Goal: Transaction & Acquisition: Purchase product/service

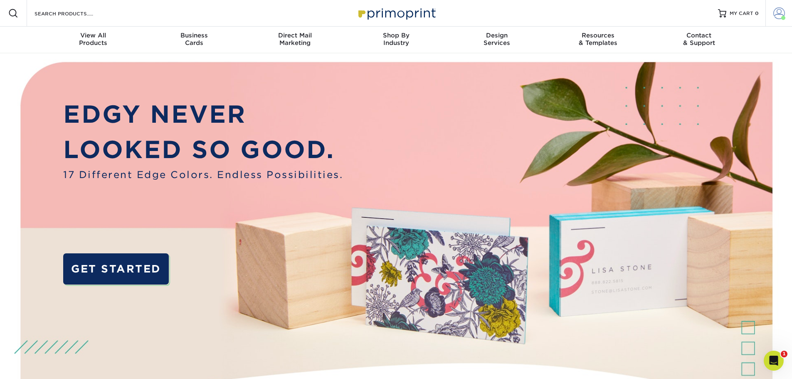
click at [782, 16] on span at bounding box center [783, 18] width 4 height 4
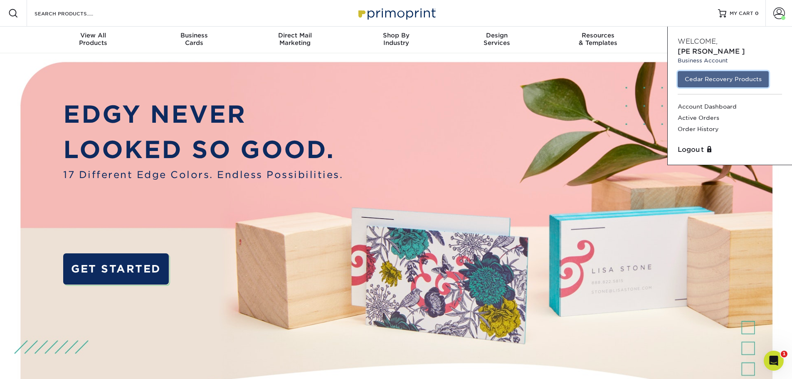
click at [751, 71] on link "Cedar Recovery Products" at bounding box center [723, 79] width 91 height 16
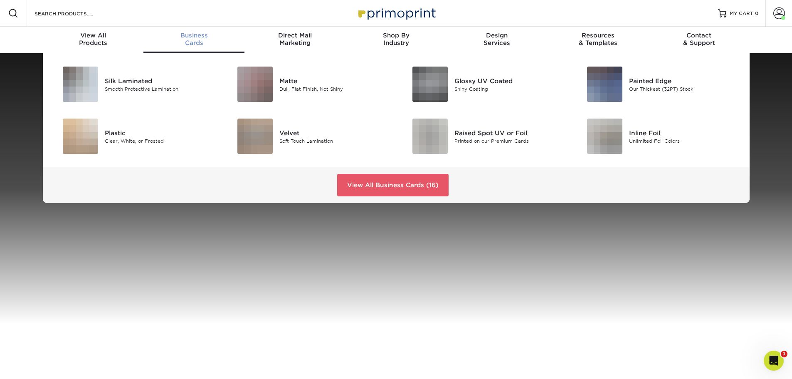
click at [189, 39] on span "Business" at bounding box center [193, 35] width 101 height 7
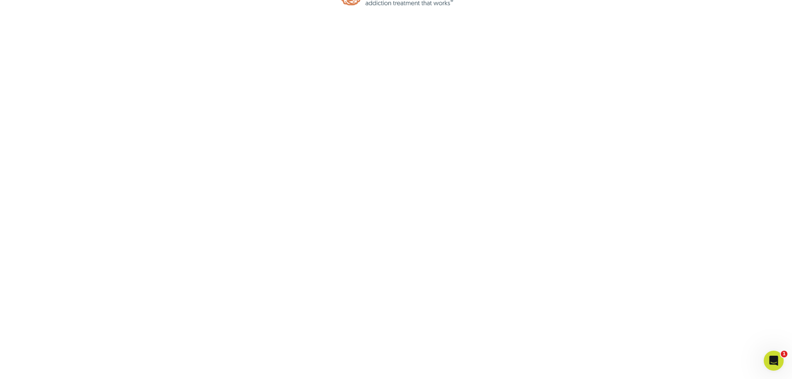
scroll to position [82, 0]
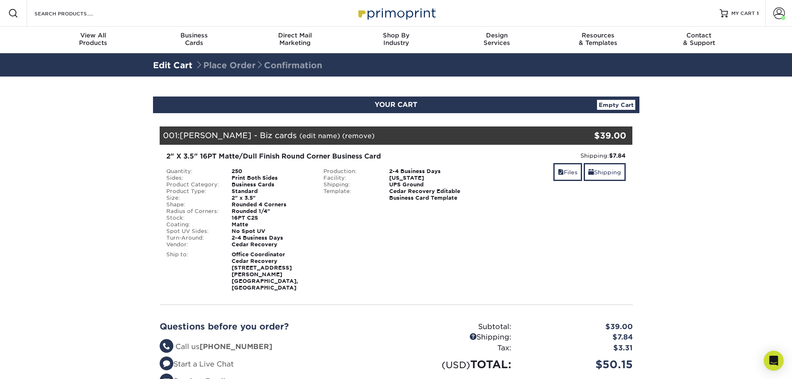
click at [693, 178] on section "YOUR CART Empty Cart Your Cart is Empty Cedar Recovery Products View Account Ac…" at bounding box center [396, 262] width 792 height 372
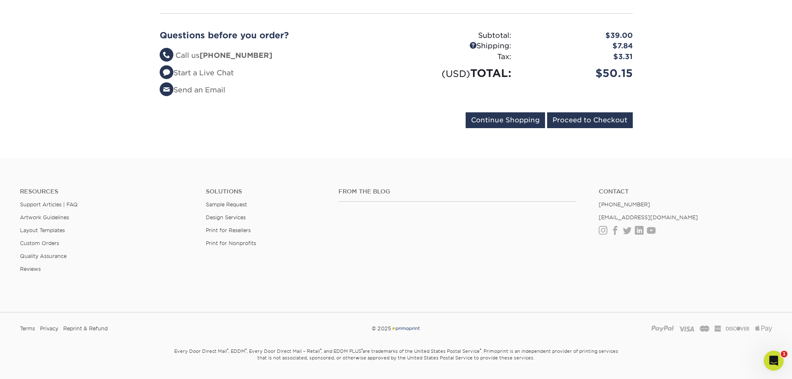
scroll to position [83, 0]
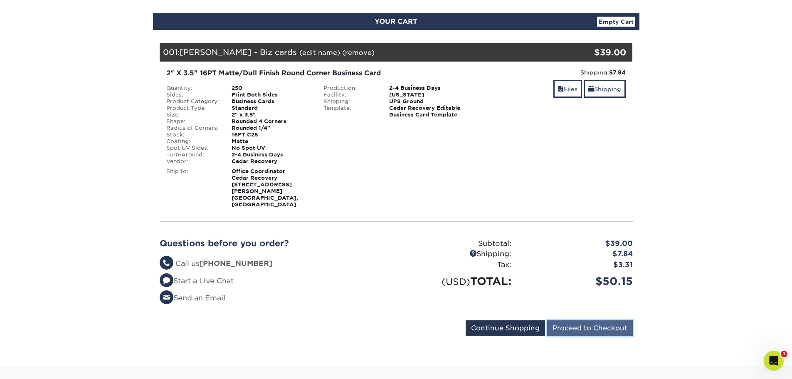
click at [607, 320] on input "Proceed to Checkout" at bounding box center [590, 328] width 86 height 16
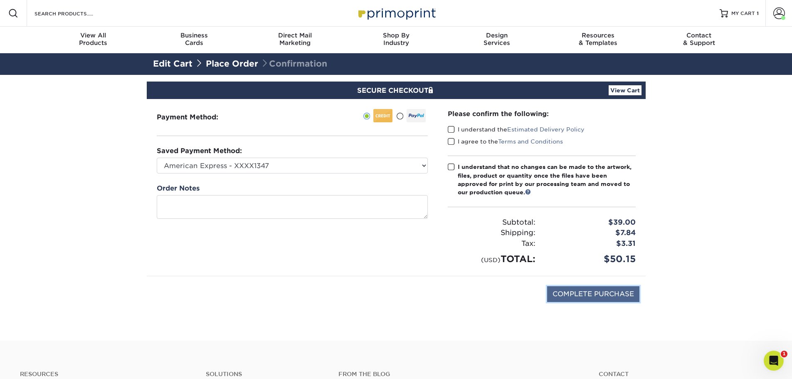
click at [606, 299] on input "COMPLETE PURCHASE" at bounding box center [593, 294] width 92 height 16
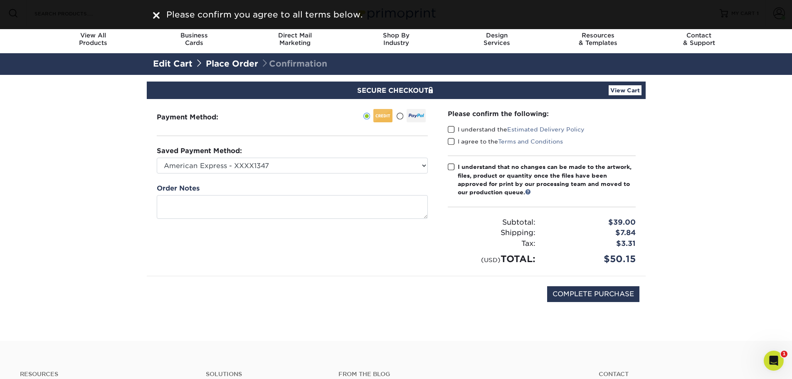
click at [450, 131] on span at bounding box center [451, 130] width 7 height 8
click at [0, 0] on input "I understand the Estimated Delivery Policy" at bounding box center [0, 0] width 0 height 0
drag, startPoint x: 451, startPoint y: 139, endPoint x: 443, endPoint y: 166, distance: 27.9
click at [451, 140] on span at bounding box center [451, 142] width 7 height 8
click at [0, 0] on input "I agree to the Terms and Conditions" at bounding box center [0, 0] width 0 height 0
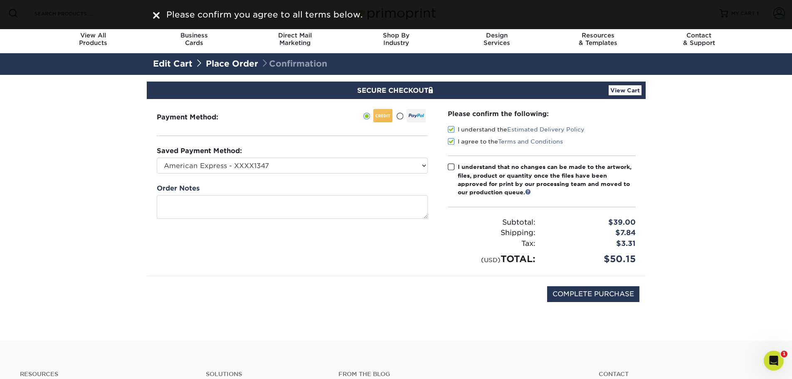
click at [452, 161] on div "Please confirm the following: I understand the Estimated Delivery Policy I agre…" at bounding box center [542, 187] width 188 height 157
click at [452, 165] on span at bounding box center [451, 167] width 7 height 8
click at [0, 0] on input "I understand that no changes can be made to the artwork, files, product or quan…" at bounding box center [0, 0] width 0 height 0
click at [561, 286] on input "COMPLETE PURCHASE" at bounding box center [593, 294] width 92 height 16
click at [563, 291] on input "PROCESSING, PLEASE WAIT..." at bounding box center [582, 294] width 115 height 16
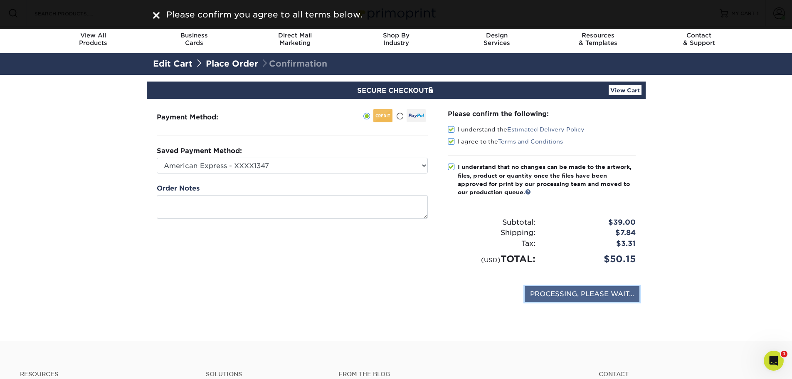
type input "STILL PROCESSING, PLEASE WAIT.."
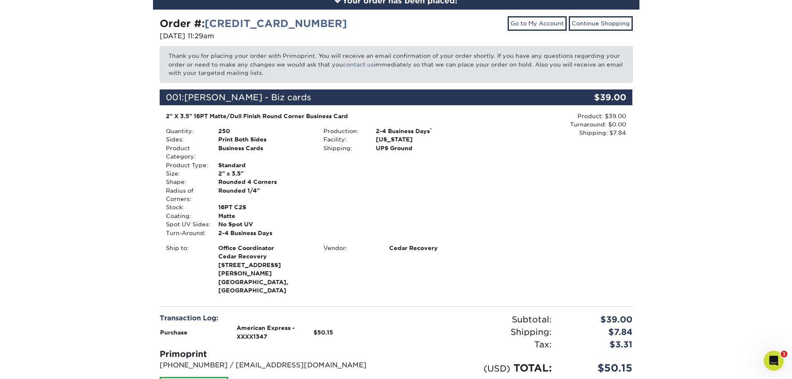
scroll to position [166, 0]
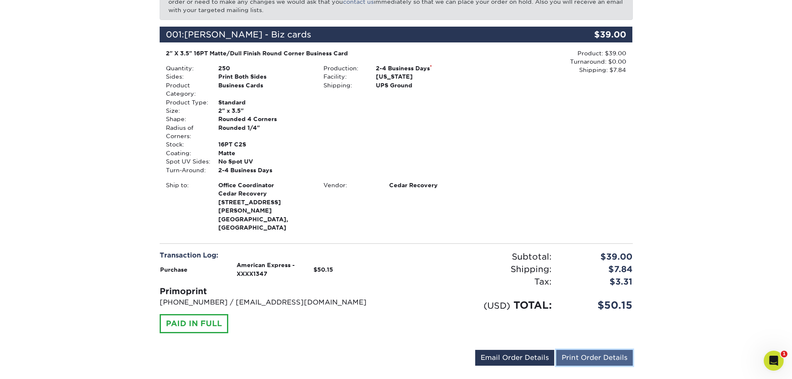
click at [564, 350] on link "Print Order Details" at bounding box center [594, 358] width 76 height 16
